Goal: Transaction & Acquisition: Purchase product/service

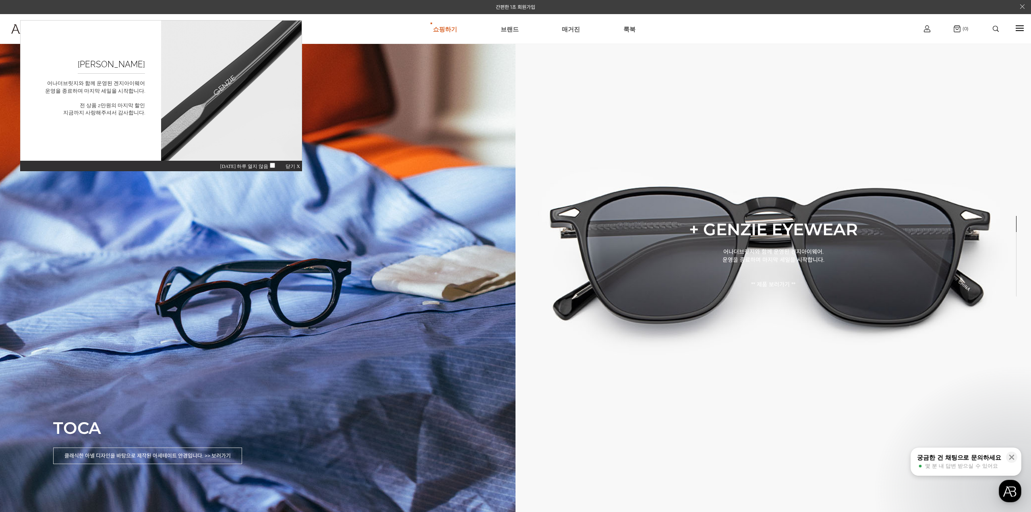
click at [293, 164] on span "닫기 X" at bounding box center [293, 167] width 15 height 6
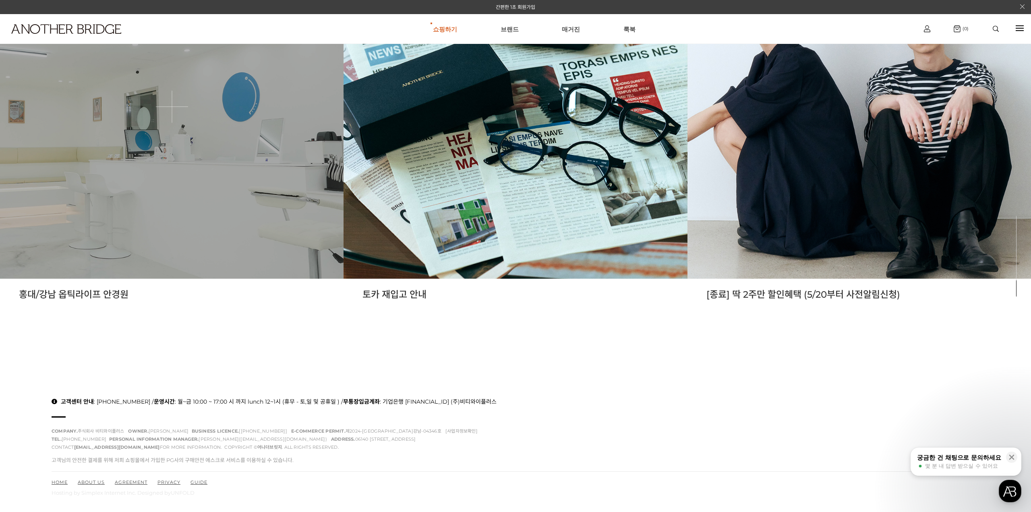
click at [214, 181] on link at bounding box center [172, 107] width 344 height 344
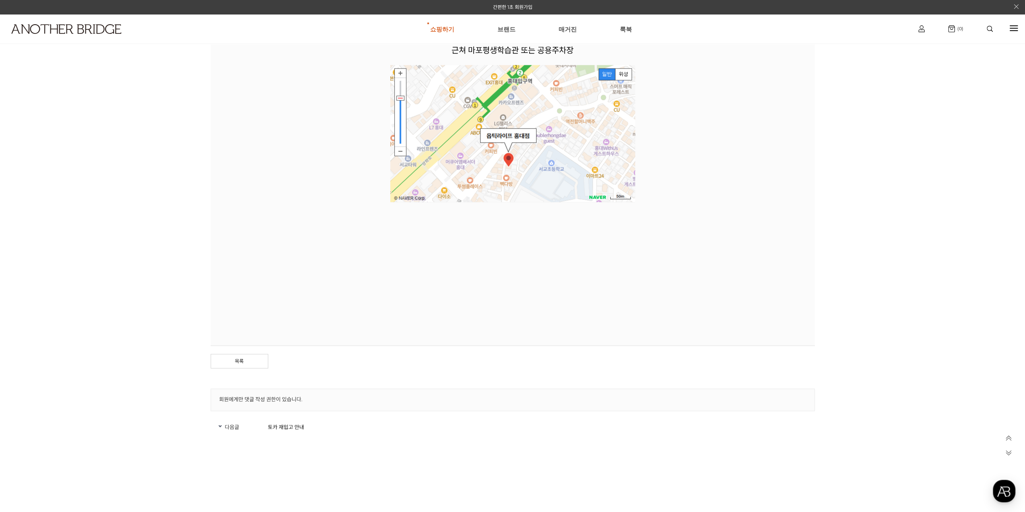
scroll to position [1569, 0]
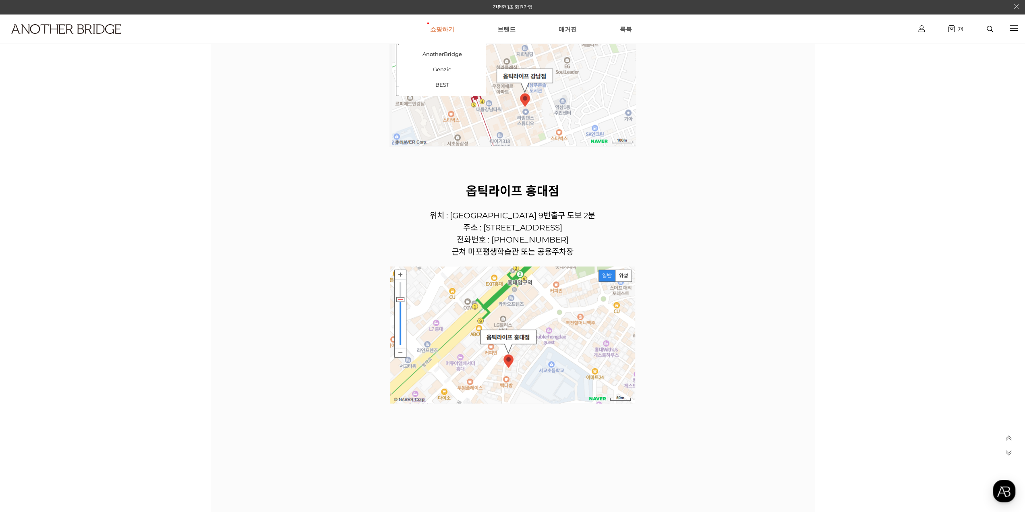
click at [440, 30] on link "쇼핑하기" at bounding box center [442, 29] width 24 height 29
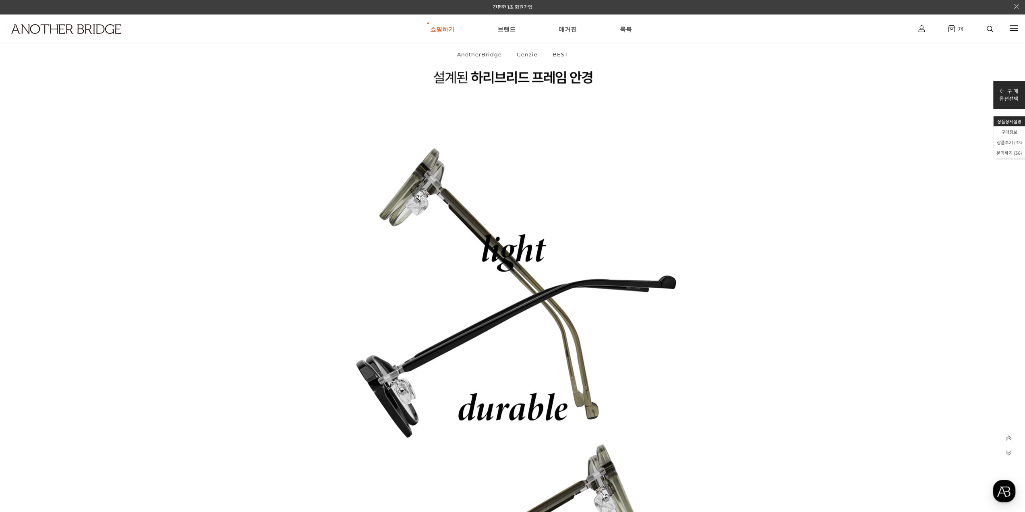
scroll to position [4795, 0]
